Goal: Transaction & Acquisition: Purchase product/service

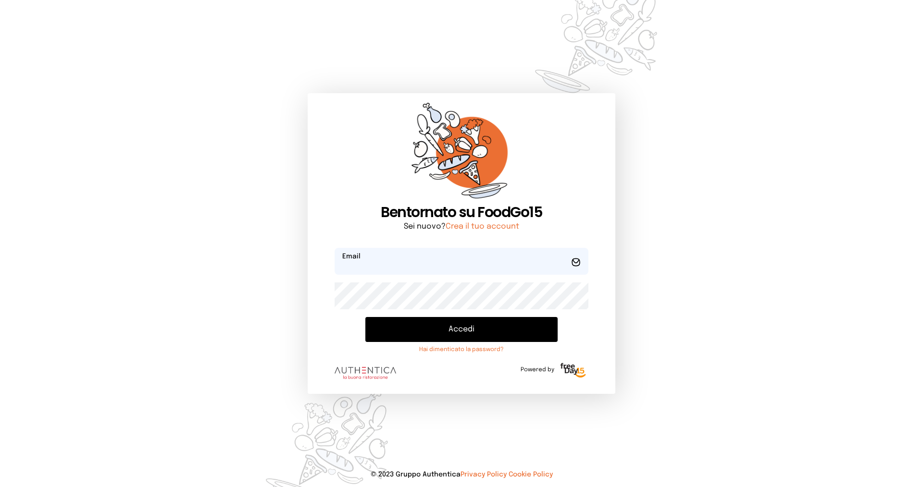
type input "**********"
click at [449, 327] on button "Accedi" at bounding box center [461, 329] width 192 height 25
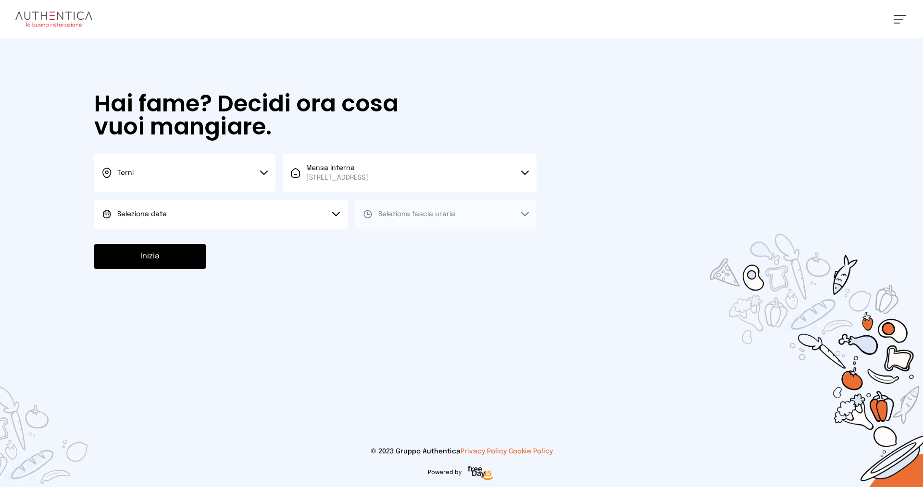
click at [224, 219] on button "Seleziona data" at bounding box center [220, 214] width 253 height 29
click at [153, 240] on span "[DATE], [DATE]" at bounding box center [140, 241] width 47 height 10
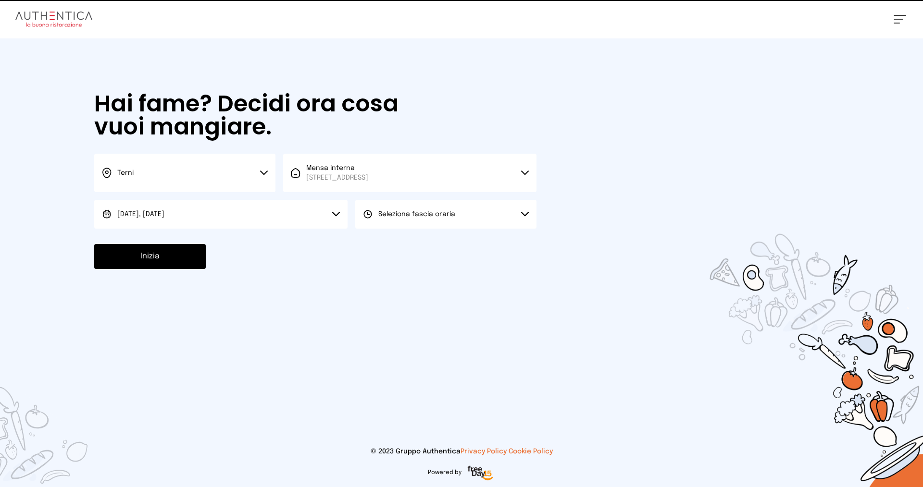
click at [416, 216] on span "Seleziona fascia oraria" at bounding box center [416, 214] width 77 height 7
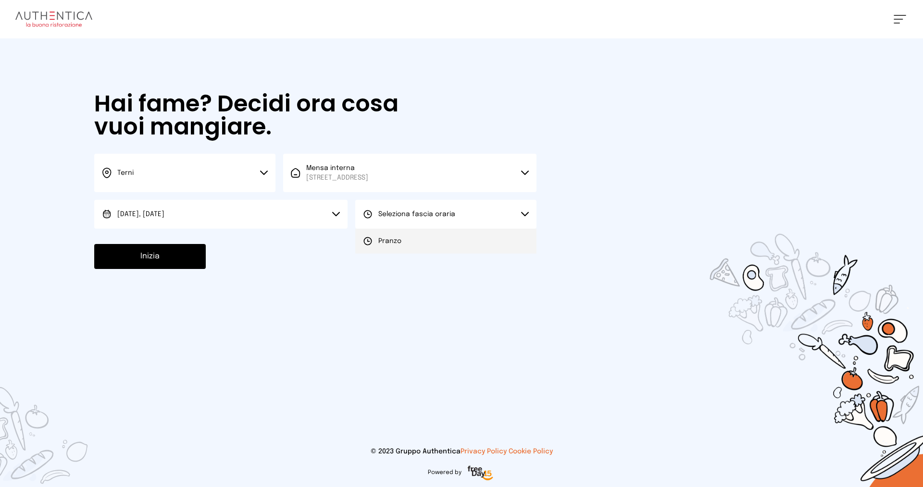
click at [392, 240] on span "Pranzo" at bounding box center [389, 241] width 23 height 10
click at [174, 263] on button "Inizia" at bounding box center [150, 256] width 112 height 25
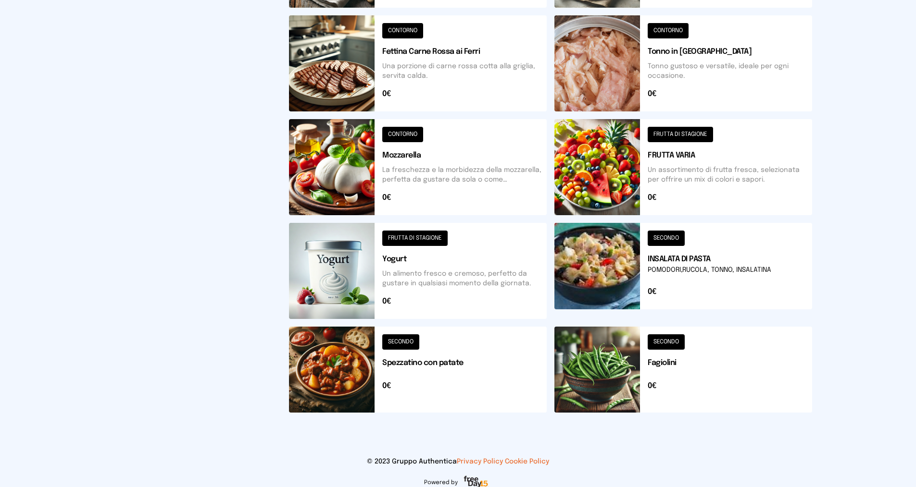
scroll to position [96, 0]
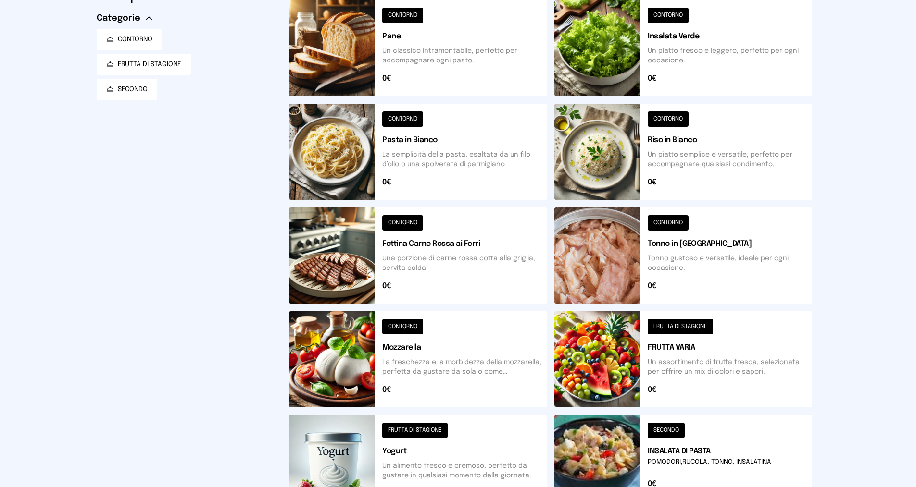
click at [698, 138] on button at bounding box center [683, 152] width 258 height 96
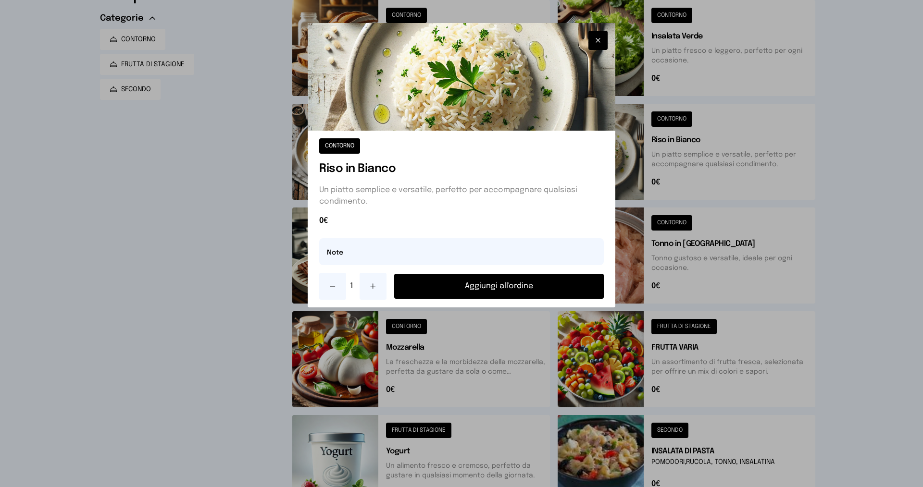
click at [520, 294] on button "Aggiungi all'ordine" at bounding box center [499, 286] width 210 height 25
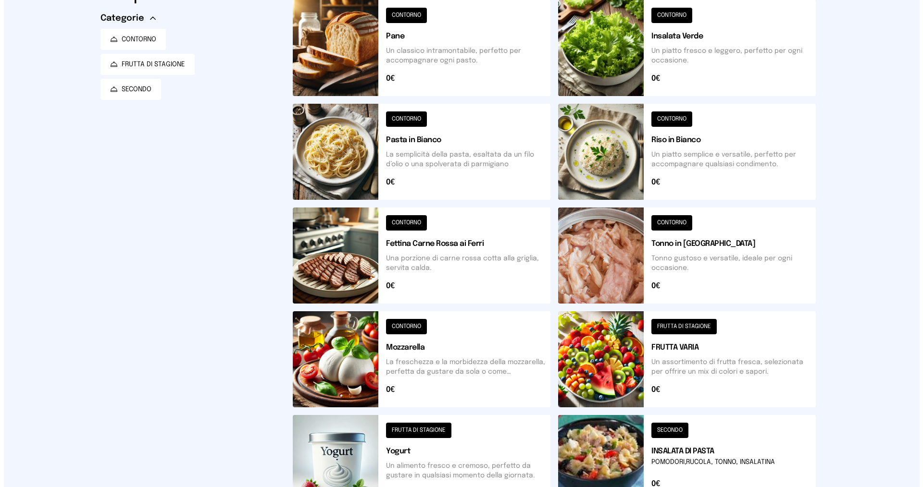
scroll to position [0, 0]
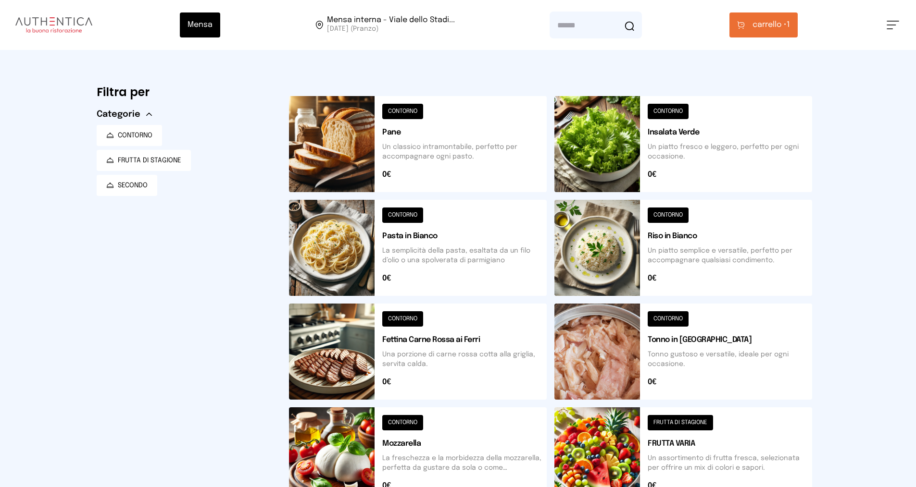
click at [770, 25] on span "carrello •" at bounding box center [769, 25] width 34 height 12
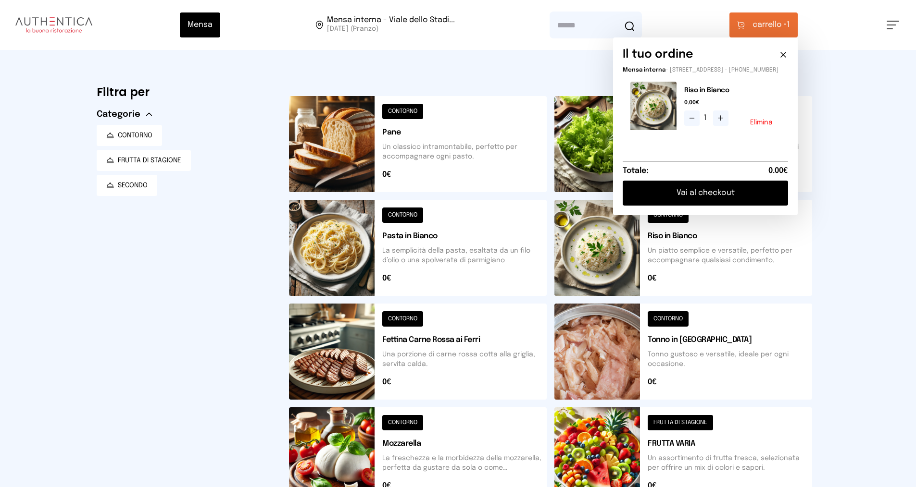
click at [681, 197] on button "Vai al checkout" at bounding box center [704, 193] width 165 height 25
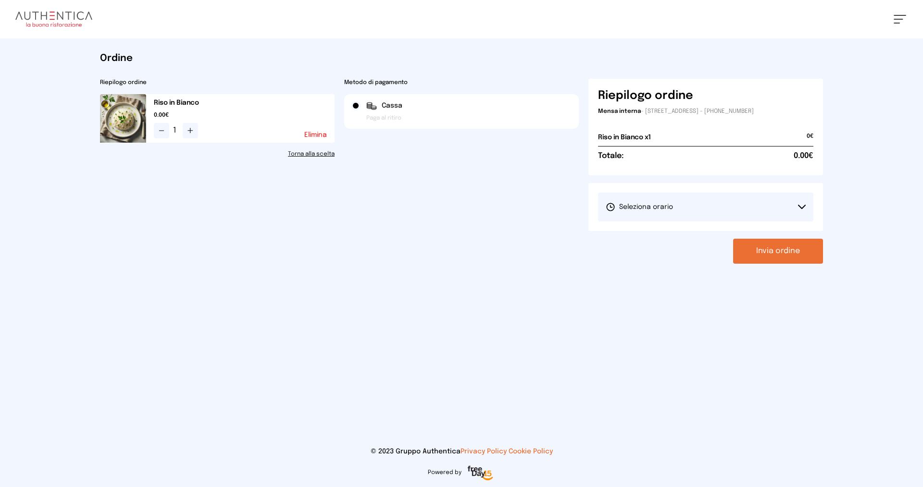
click at [222, 110] on div "Riso in Bianco 0.00€ 1 Elimina" at bounding box center [244, 118] width 181 height 49
click at [321, 137] on button "Elimina" at bounding box center [315, 135] width 23 height 7
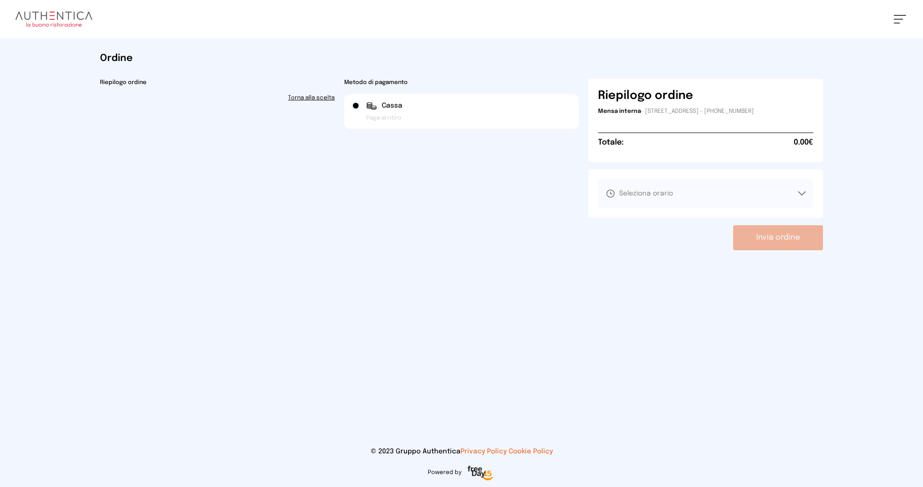
click at [128, 76] on div "Ordine Riepilogo ordine Torna alla scelta Metodo di pagamento [PERSON_NAME] al …" at bounding box center [461, 150] width 738 height 225
click at [796, 191] on button "Seleziona orario" at bounding box center [705, 193] width 215 height 29
drag, startPoint x: 673, startPoint y: 128, endPoint x: 394, endPoint y: 96, distance: 281.6
click at [668, 125] on div "Riepilogo ordine Mensa interna - [STREET_ADDRESS] - [PHONE_NUMBER] Commissioni …" at bounding box center [705, 120] width 235 height 83
drag, startPoint x: 891, startPoint y: 13, endPoint x: 898, endPoint y: 18, distance: 8.7
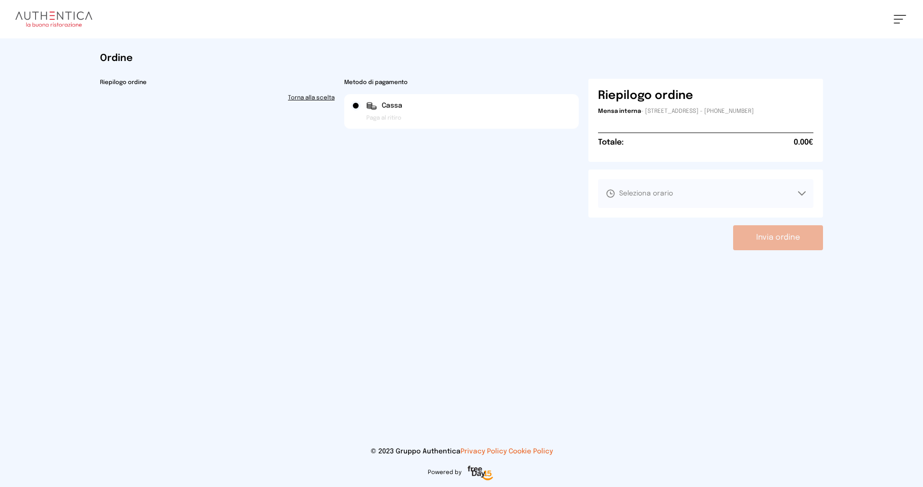
click at [893, 13] on div "[PERSON_NAME] Impostazioni Wallet Home I miei ordini Nuova ricerca Elenco aller…" at bounding box center [461, 19] width 923 height 38
click at [898, 21] on button at bounding box center [900, 19] width 12 height 9
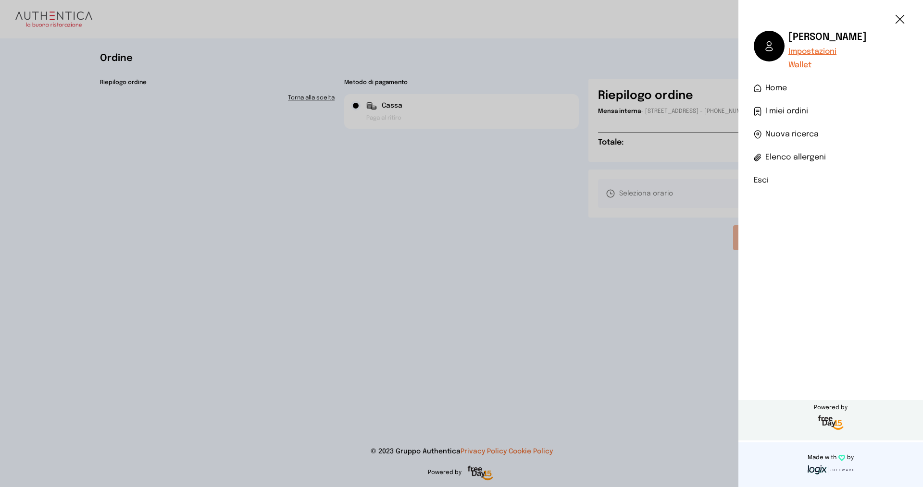
click at [784, 89] on span "Home" at bounding box center [776, 89] width 22 height 12
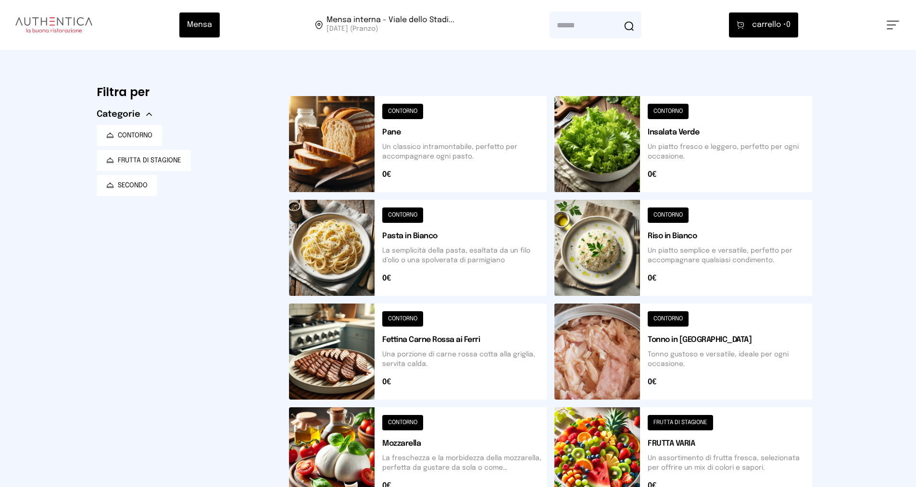
click at [688, 248] on button at bounding box center [683, 248] width 258 height 96
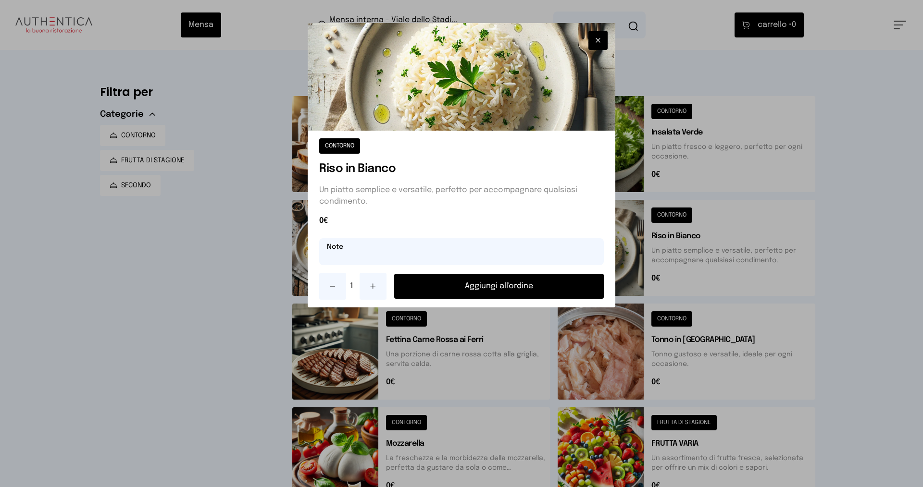
click at [390, 255] on input "text" at bounding box center [461, 251] width 285 height 27
type input "**********"
click at [490, 286] on button "Aggiungi all'ordine" at bounding box center [499, 286] width 210 height 25
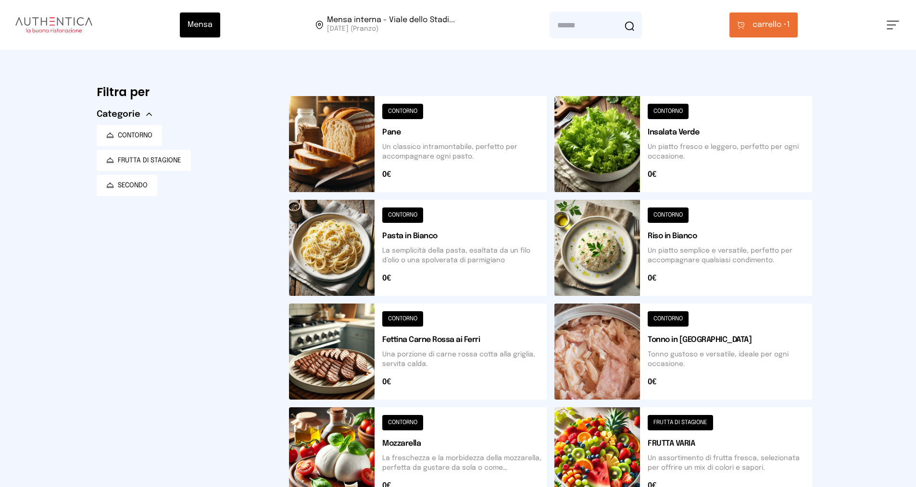
click at [769, 23] on span "carrello •" at bounding box center [769, 25] width 34 height 12
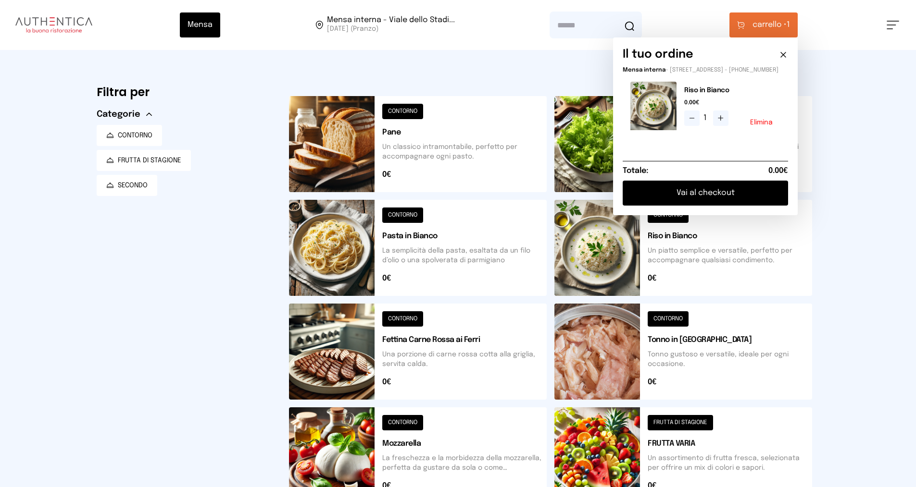
click at [712, 198] on button "Vai al checkout" at bounding box center [704, 193] width 165 height 25
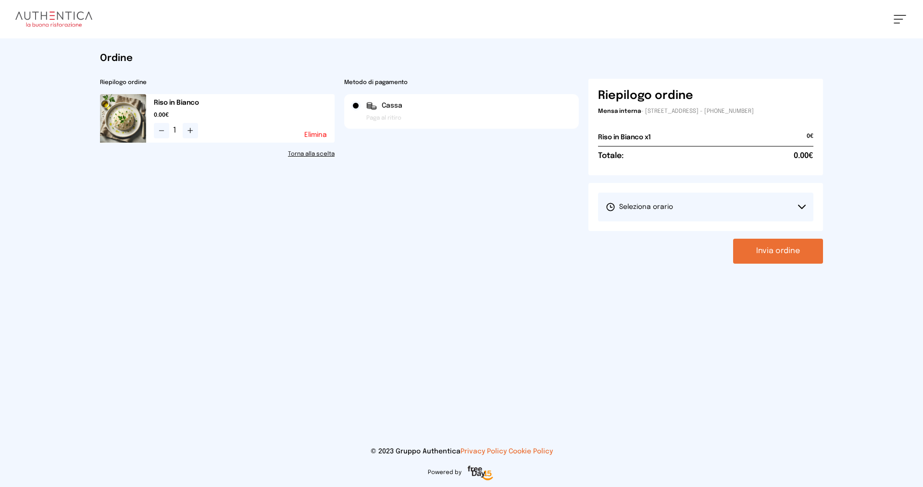
click at [698, 205] on button "Seleziona orario" at bounding box center [705, 207] width 215 height 29
click at [659, 235] on span "1° Turno (13:00 - 15:00)" at bounding box center [642, 234] width 73 height 10
click at [772, 253] on button "Invia ordine" at bounding box center [778, 251] width 90 height 25
